Goal: Task Accomplishment & Management: Use online tool/utility

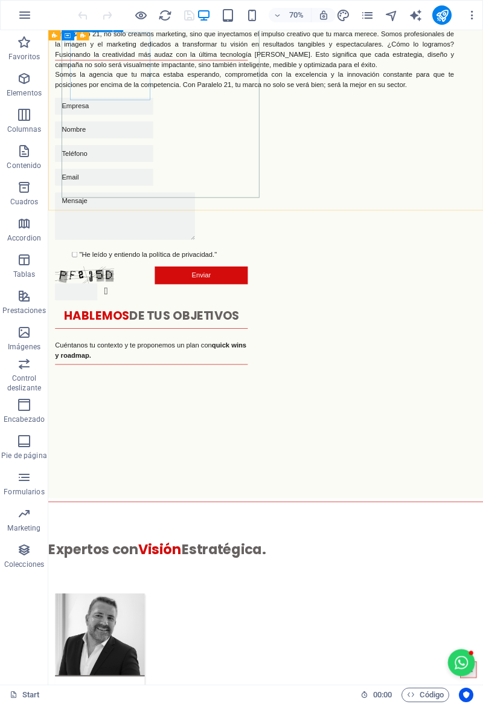
scroll to position [3414, 0]
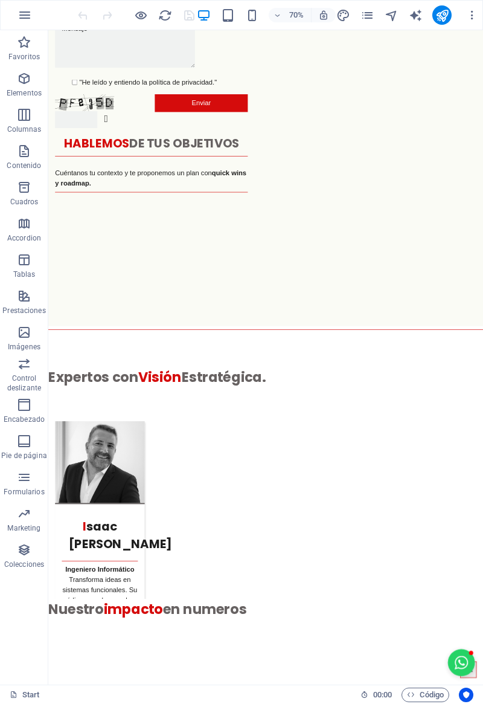
click at [21, 442] on icon "button" at bounding box center [24, 441] width 15 height 15
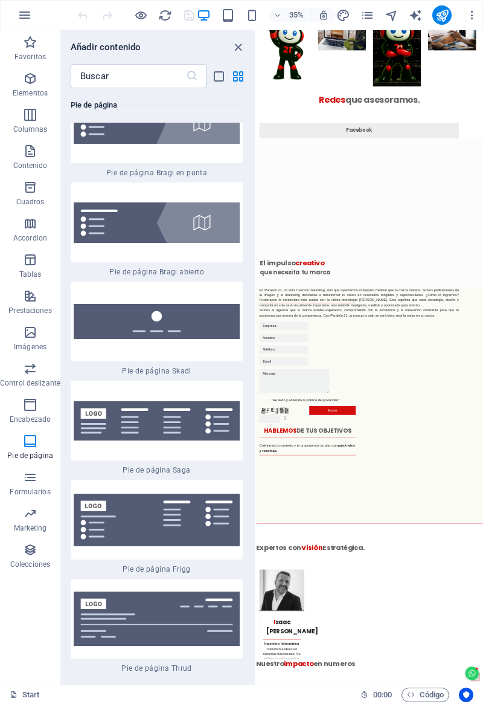
scroll to position [3087, 0]
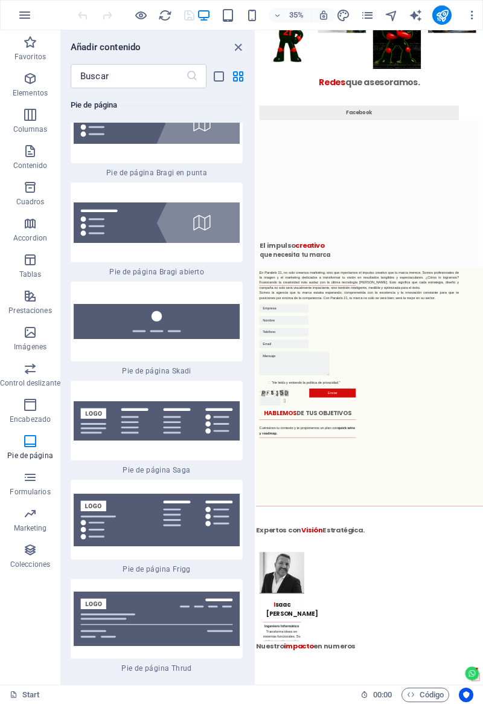
click at [367, 577] on div "+ Añadir sección" at bounding box center [370, 576] width 27 height 7
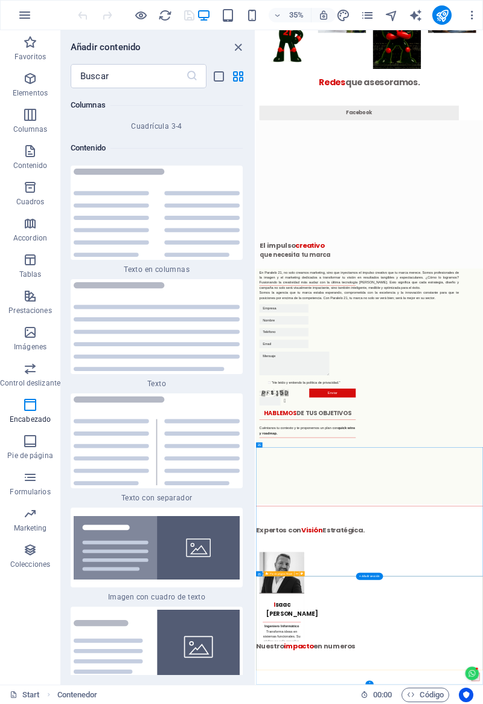
scroll to position [4055, 0]
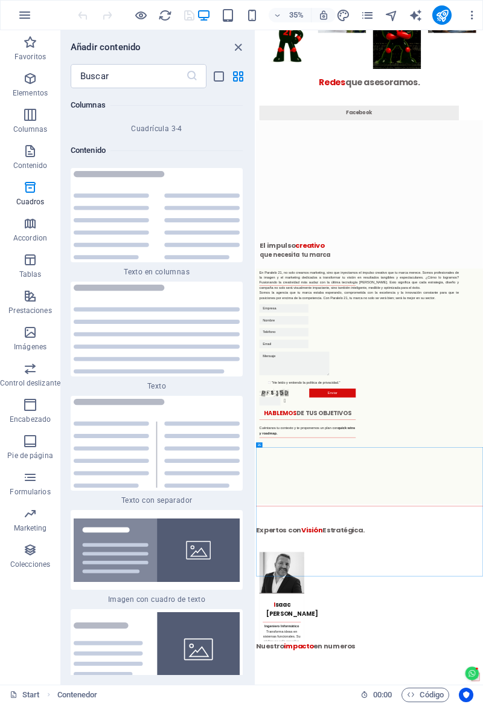
click at [30, 449] on span "Pie de página" at bounding box center [30, 448] width 60 height 29
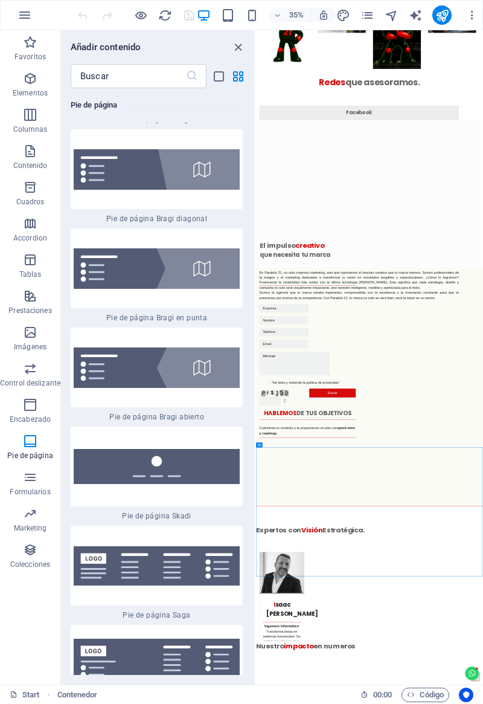
scroll to position [17055, 0]
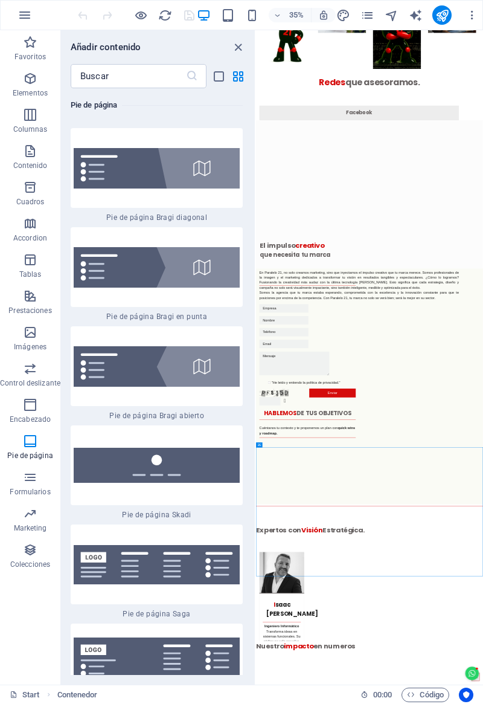
click at [114, 448] on img at bounding box center [157, 465] width 166 height 35
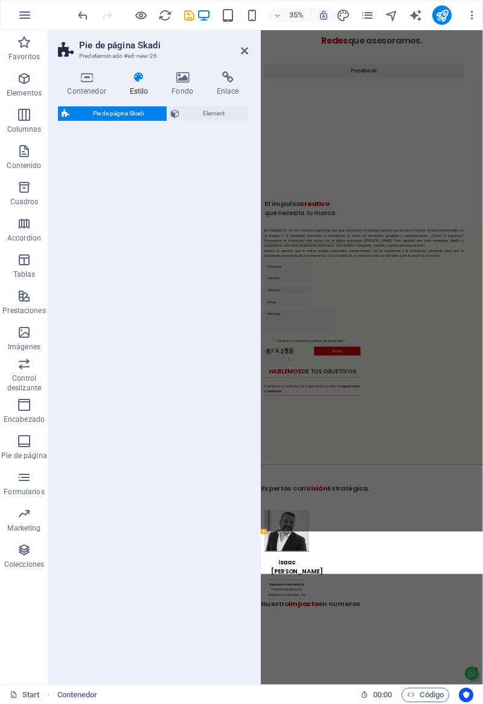
select select "rem"
select select "preset-footer-skadi-v2-default"
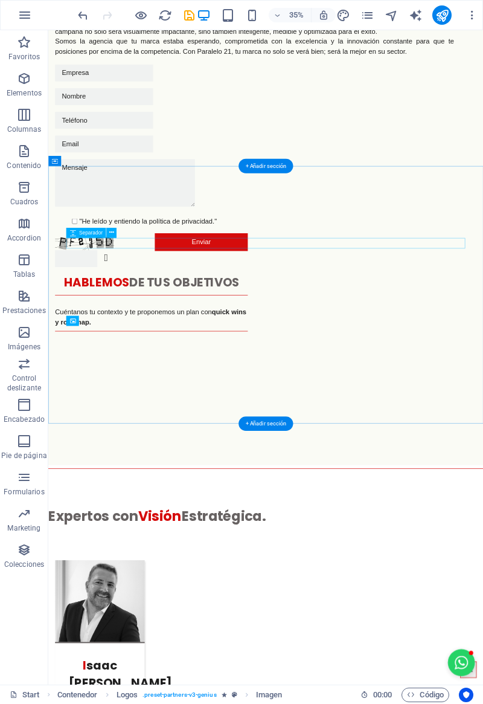
scroll to position [3478, 0]
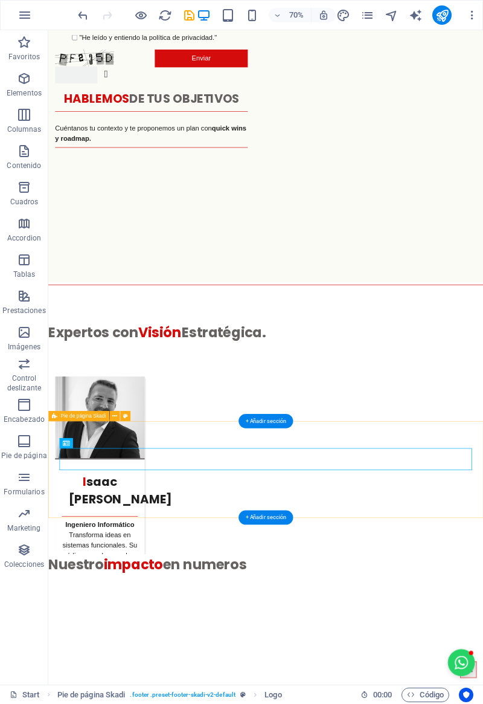
scroll to position [3552, 0]
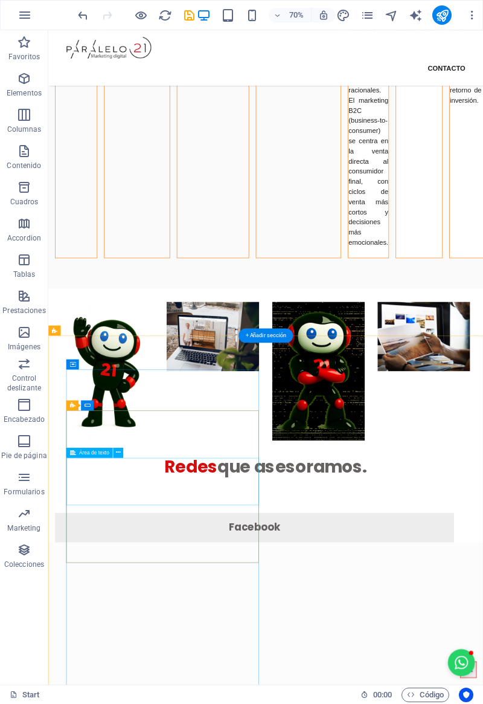
scroll to position [1923, 0]
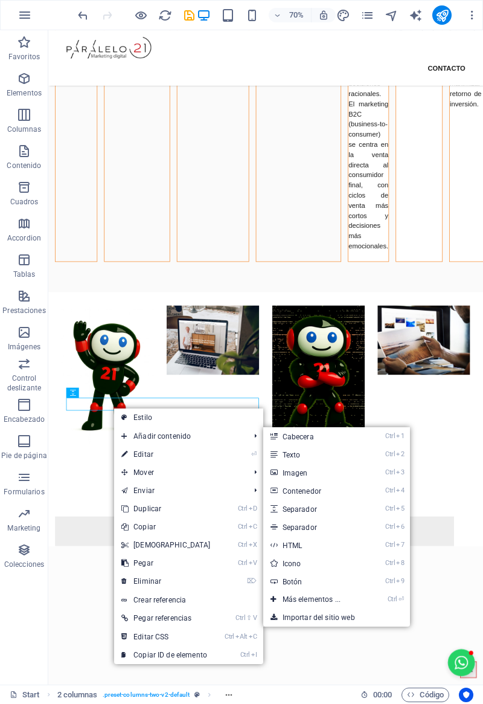
click at [283, 461] on link "Ctrl 2 Texto" at bounding box center [314, 454] width 102 height 18
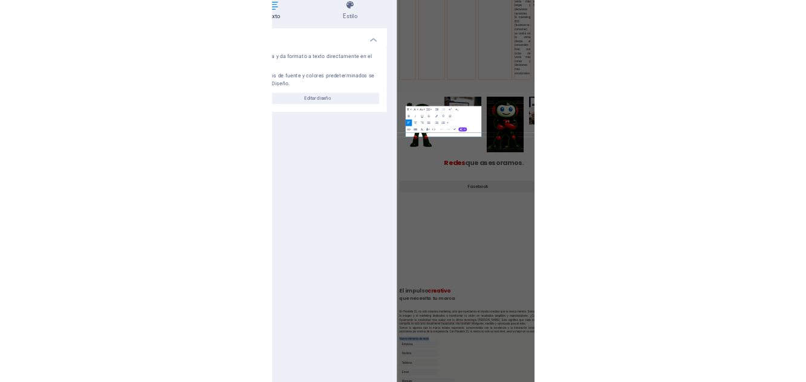
scroll to position [2531, 0]
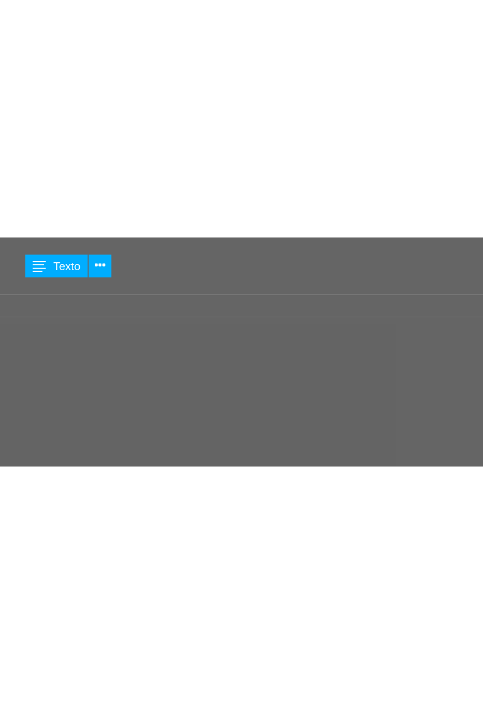
scroll to position [2208, 0]
